Goal: Task Accomplishment & Management: Use online tool/utility

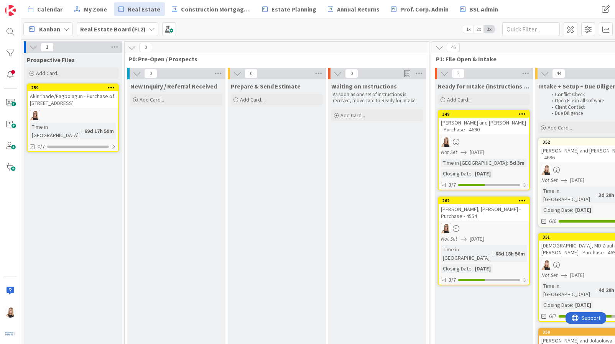
scroll to position [0, 1430]
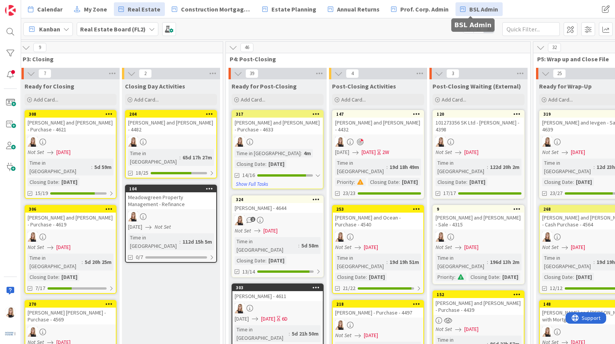
click at [485, 10] on span "BSL Admin" at bounding box center [483, 9] width 29 height 9
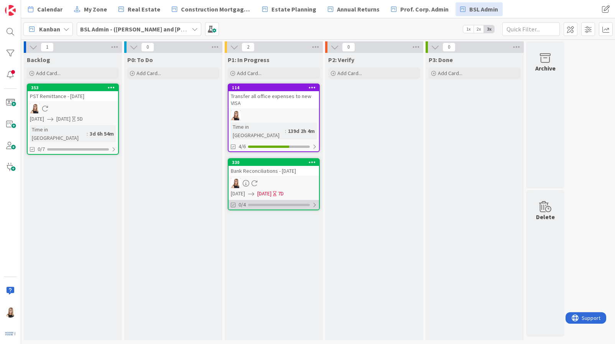
click at [269, 204] on div at bounding box center [279, 205] width 62 height 2
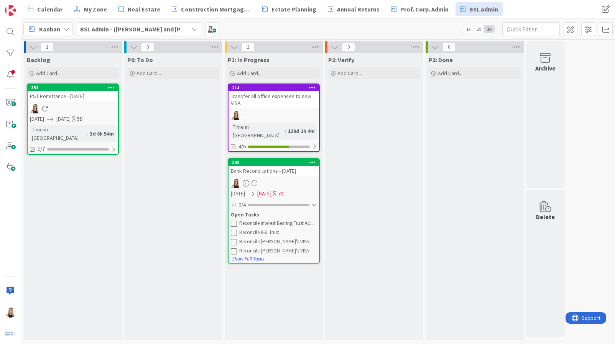
click at [234, 220] on icon at bounding box center [234, 223] width 6 height 6
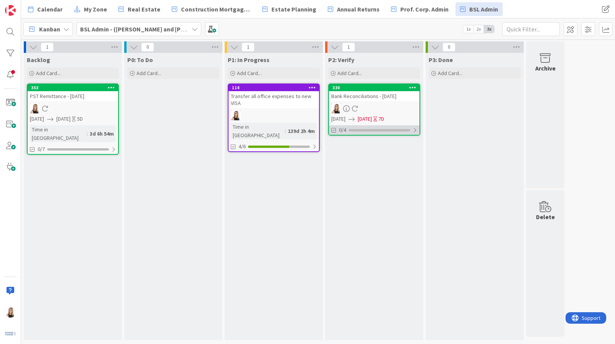
click at [376, 133] on div "0/4" at bounding box center [374, 130] width 90 height 10
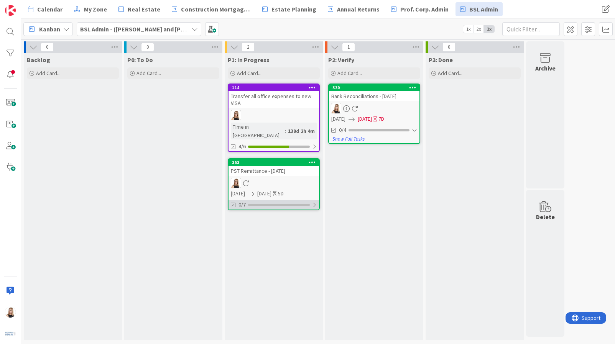
click at [266, 200] on div "0/7" at bounding box center [273, 205] width 90 height 10
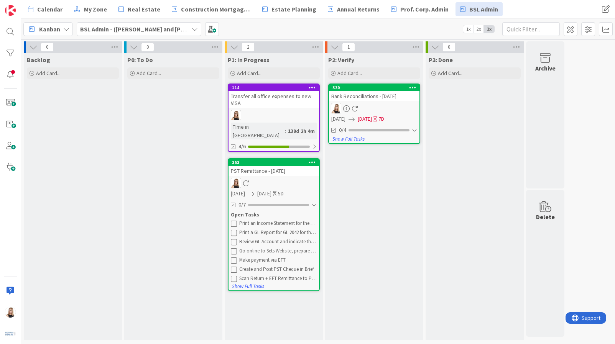
click at [234, 220] on icon at bounding box center [234, 223] width 6 height 6
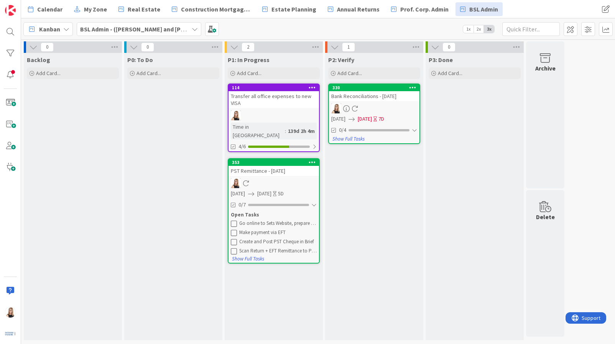
click at [234, 220] on icon at bounding box center [234, 223] width 6 height 6
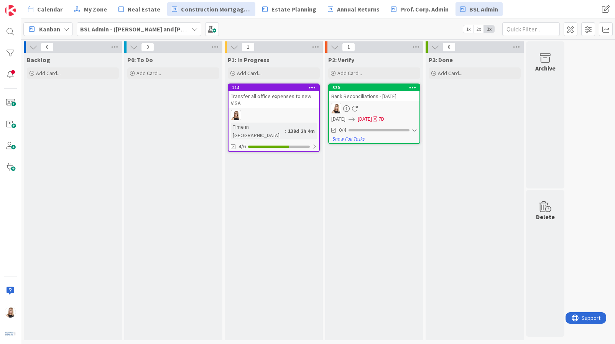
drag, startPoint x: 472, startPoint y: 89, endPoint x: 239, endPoint y: 3, distance: 248.4
